Goal: Task Accomplishment & Management: Use online tool/utility

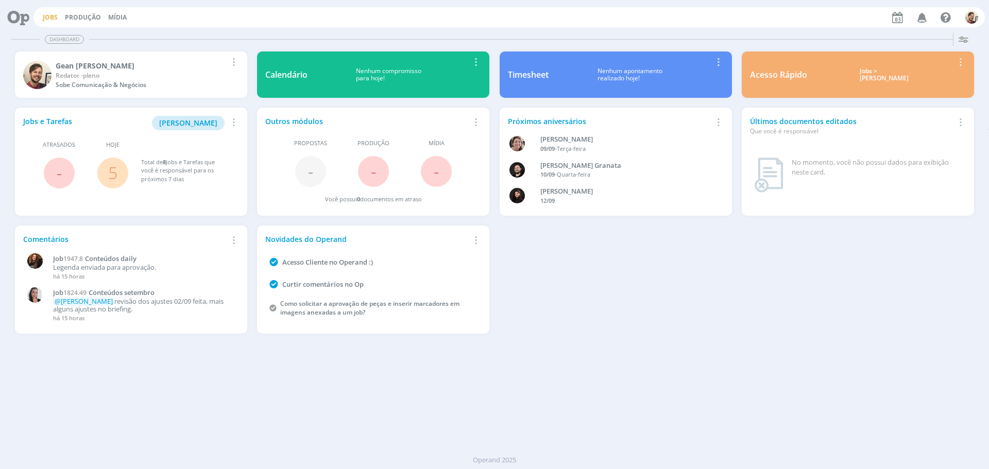
click at [55, 21] on link "Jobs" at bounding box center [50, 17] width 15 height 9
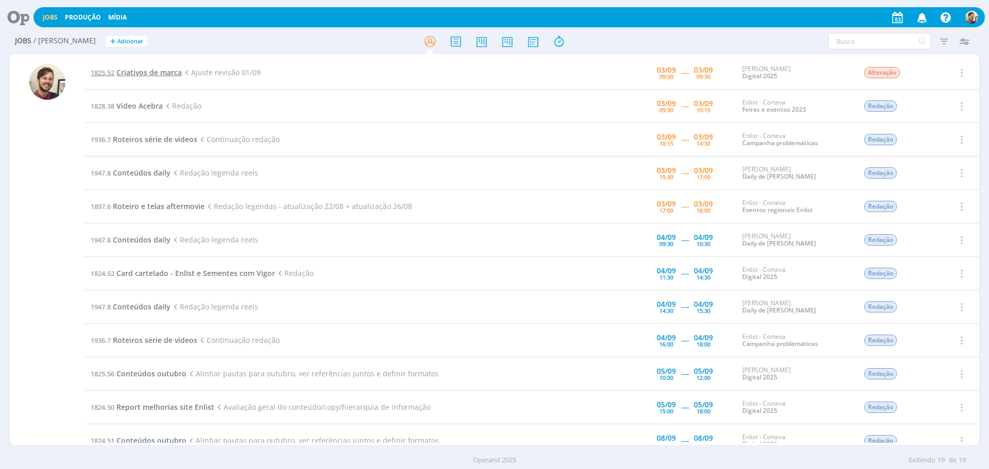
click at [163, 70] on span "Criativos de marca" at bounding box center [148, 72] width 65 height 10
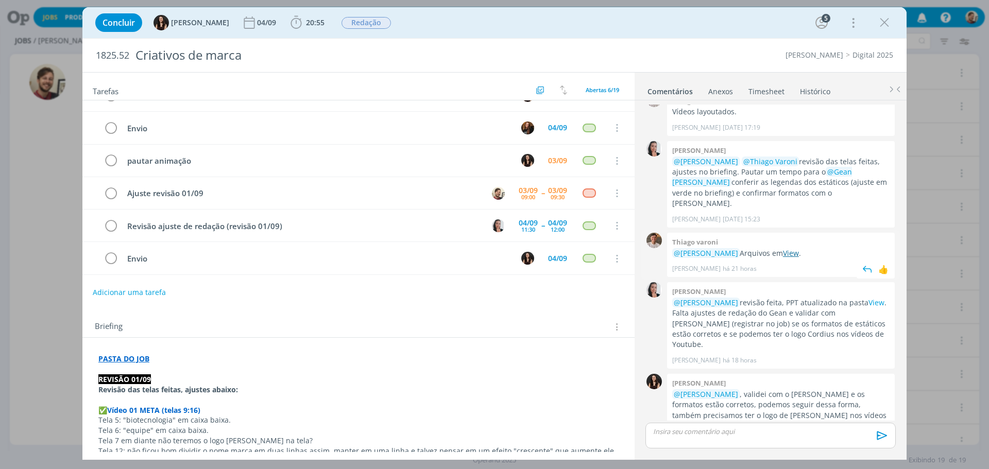
click at [796, 248] on link "View" at bounding box center [791, 253] width 16 height 10
click at [307, 27] on span "20:55" at bounding box center [315, 23] width 19 height 10
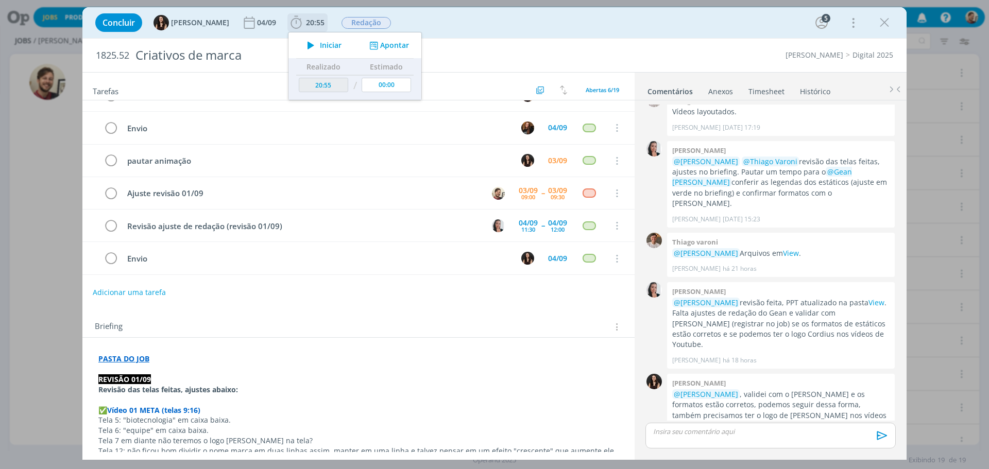
click at [320, 43] on span "Iniciar" at bounding box center [331, 45] width 22 height 7
click at [471, 22] on div "Concluir [PERSON_NAME] [DATE] 20:55 Iniciar Apontar Data * [DATE] Horas * 00:00…" at bounding box center [494, 22] width 808 height 25
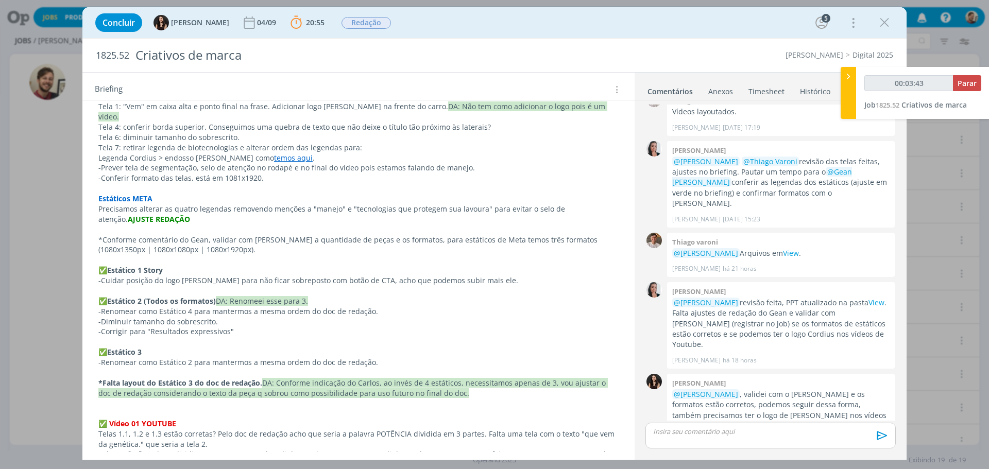
scroll to position [412, 0]
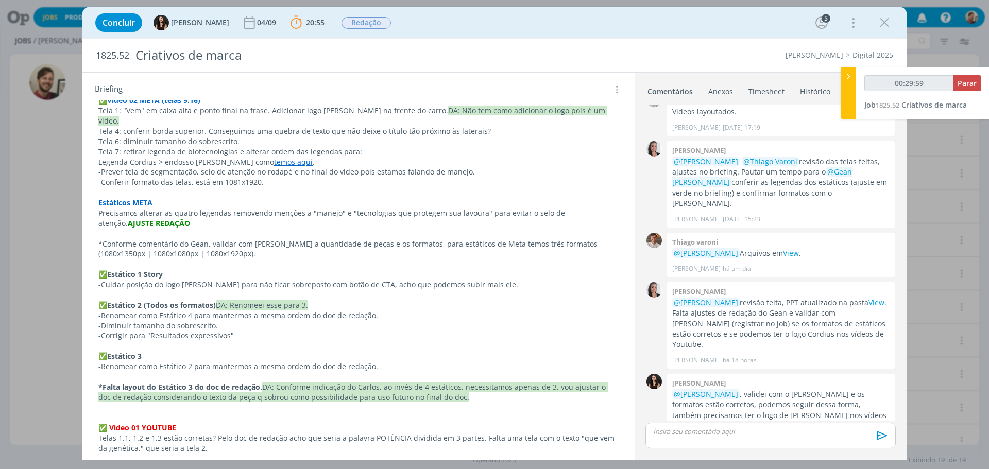
type input "00:30:59"
